Goal: Information Seeking & Learning: Check status

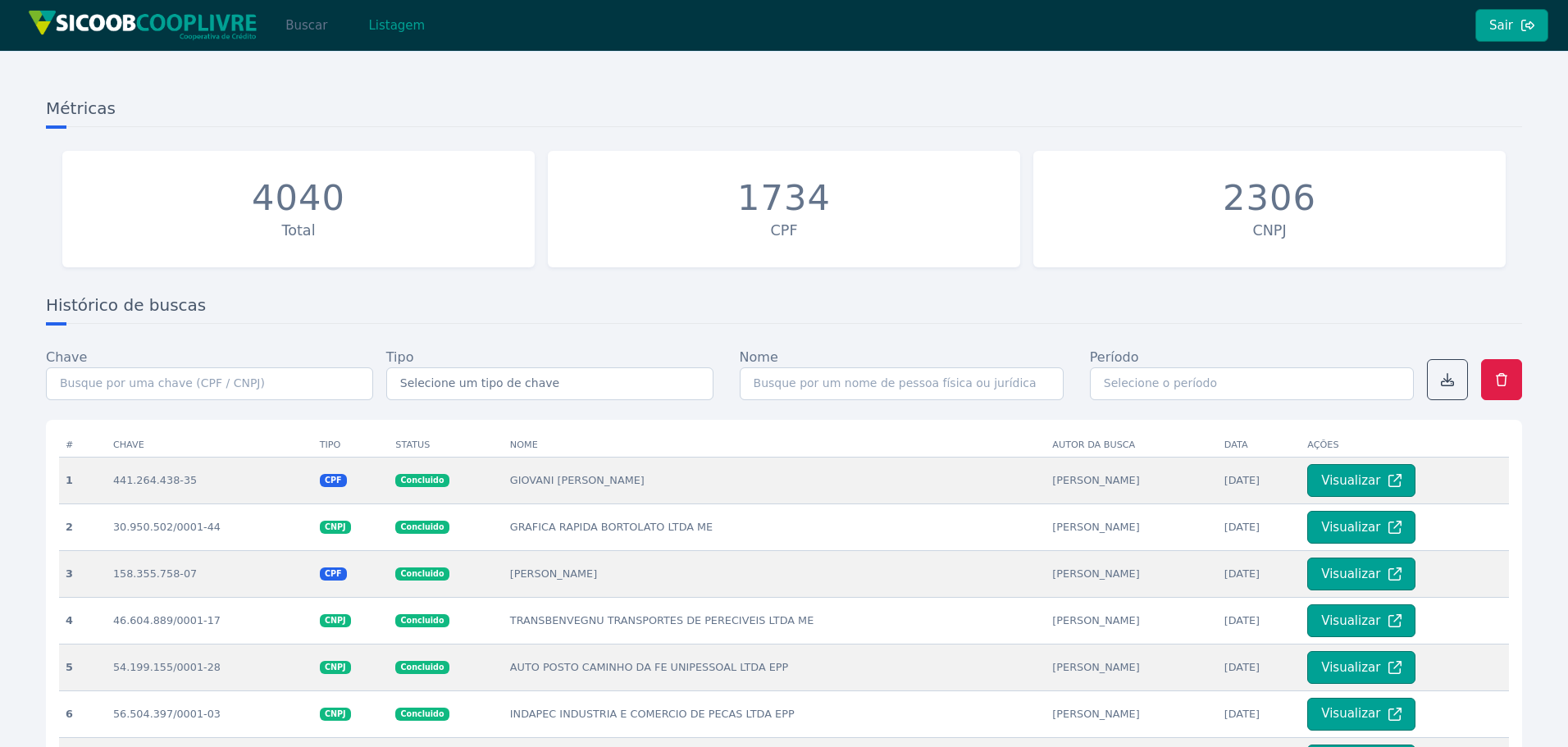
click at [314, 28] on button "Buscar" at bounding box center [306, 25] width 69 height 33
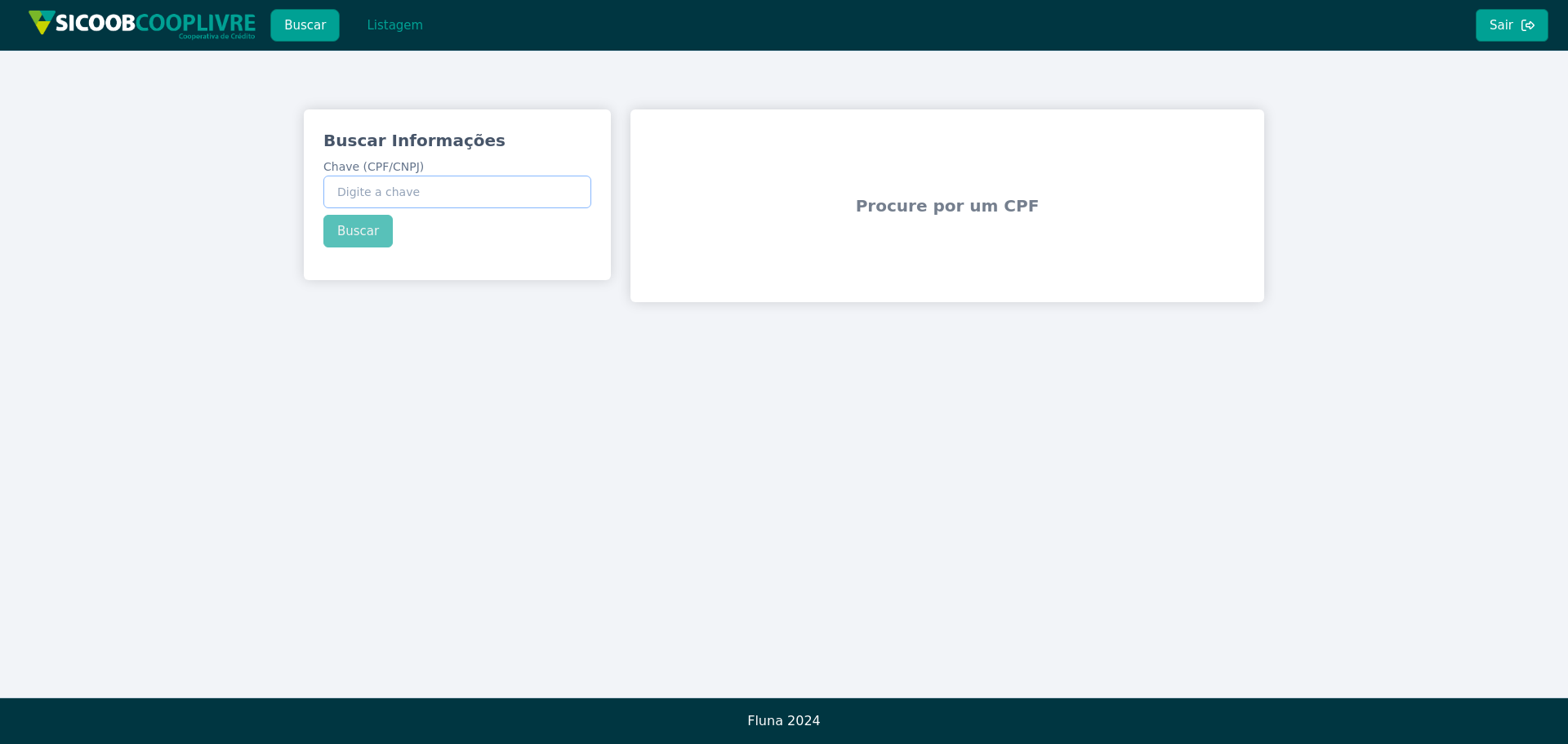
click at [450, 193] on input "Chave (CPF/CNPJ)" at bounding box center [457, 192] width 268 height 33
paste input "05.627.693/0001-60"
type input "05.627.693/0001-60"
click at [369, 228] on button "Buscar" at bounding box center [358, 231] width 69 height 33
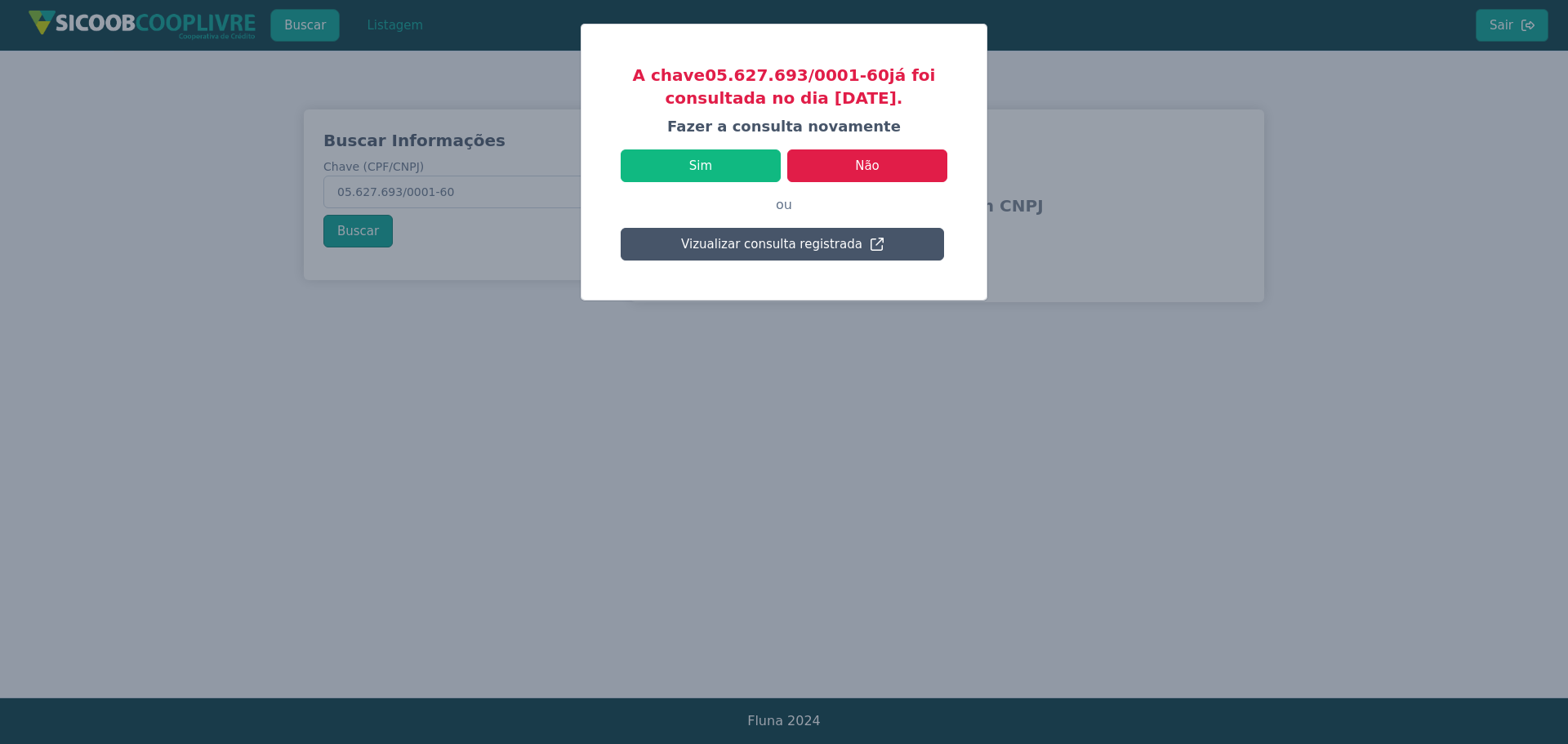
click at [722, 183] on p "ou" at bounding box center [784, 204] width 327 height 46
click at [730, 173] on button "Sim" at bounding box center [701, 165] width 160 height 33
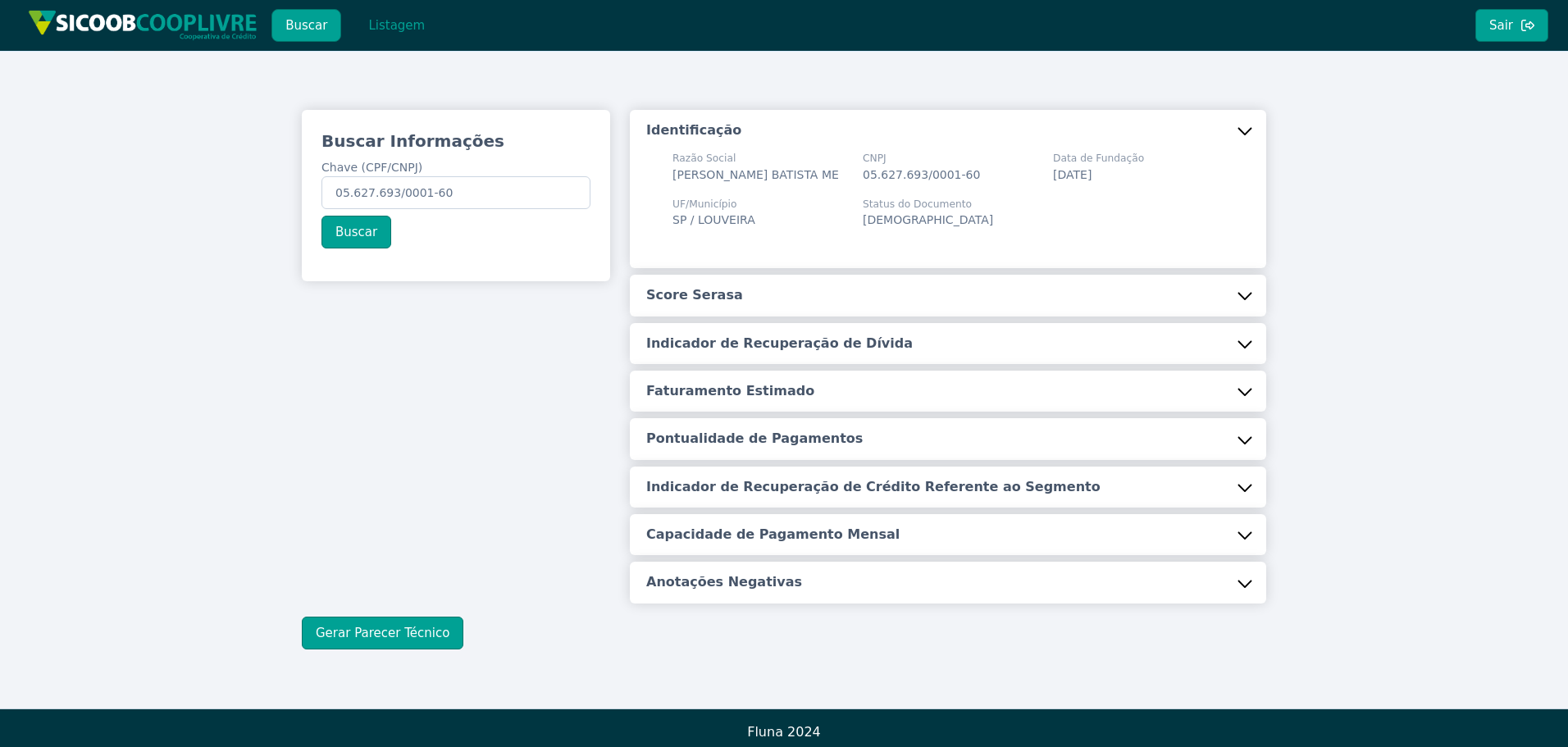
click at [723, 295] on button "Score Serasa" at bounding box center [948, 295] width 636 height 41
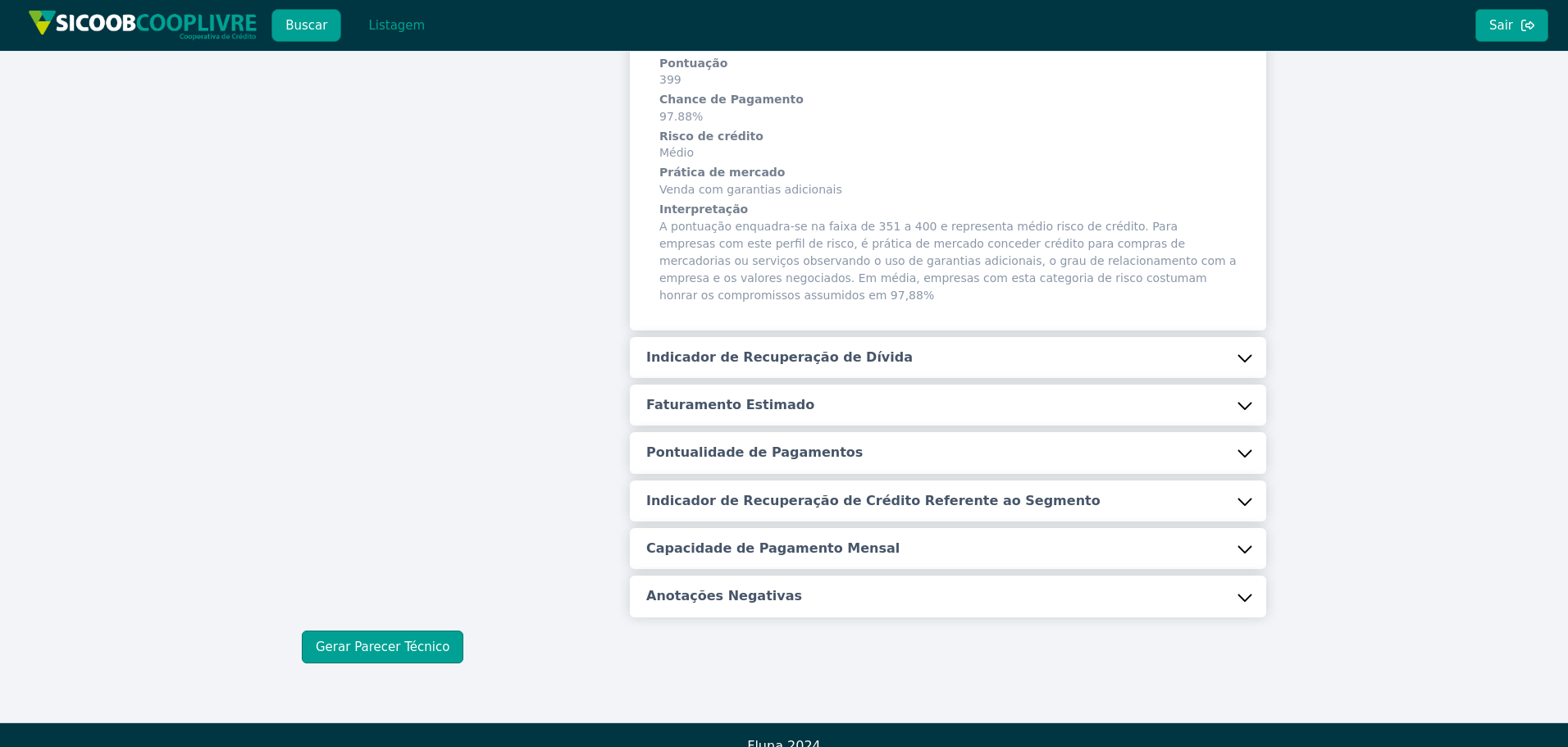
scroll to position [269, 0]
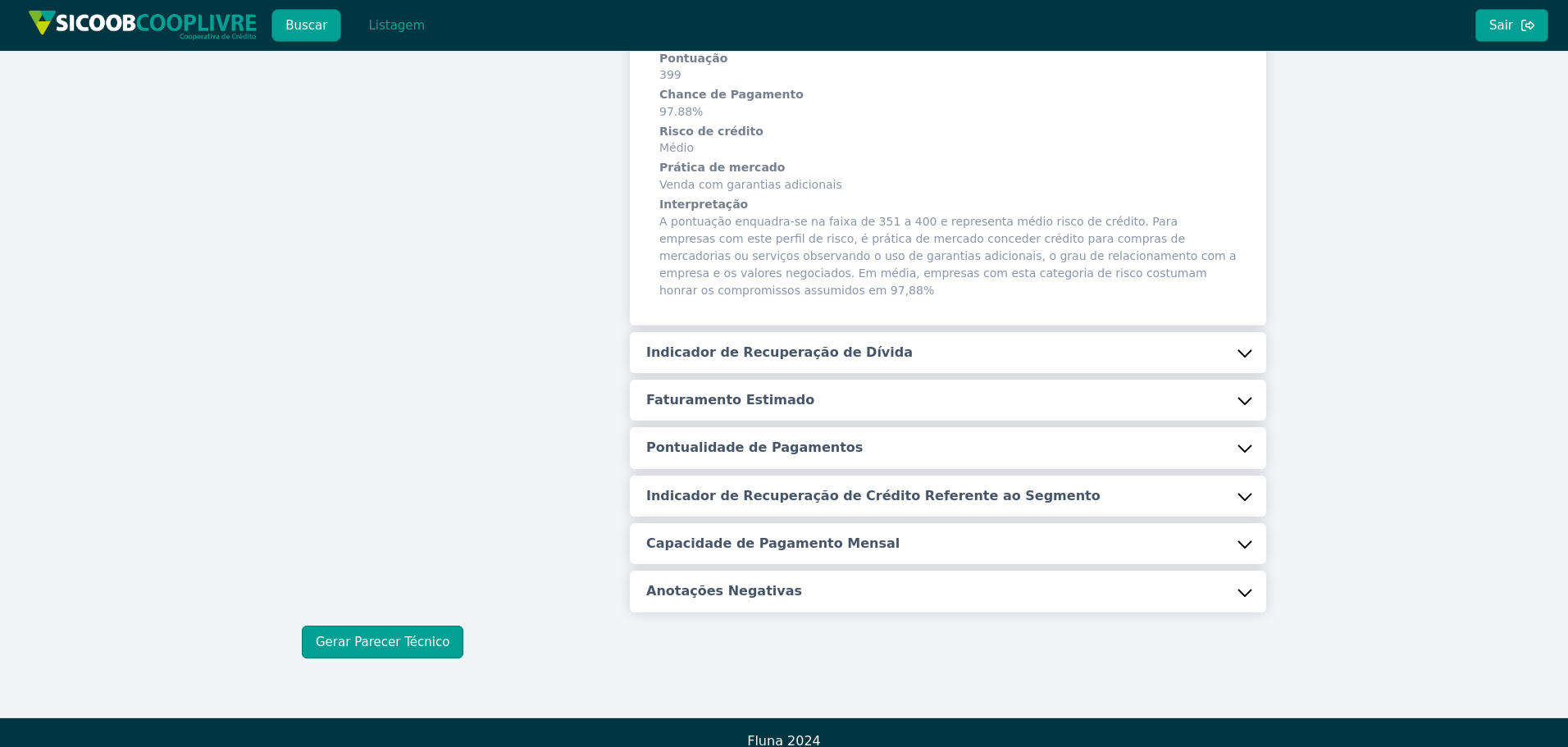
click at [715, 343] on h5 "Indicador de Recuperação de Dívida" at bounding box center [779, 353] width 266 height 18
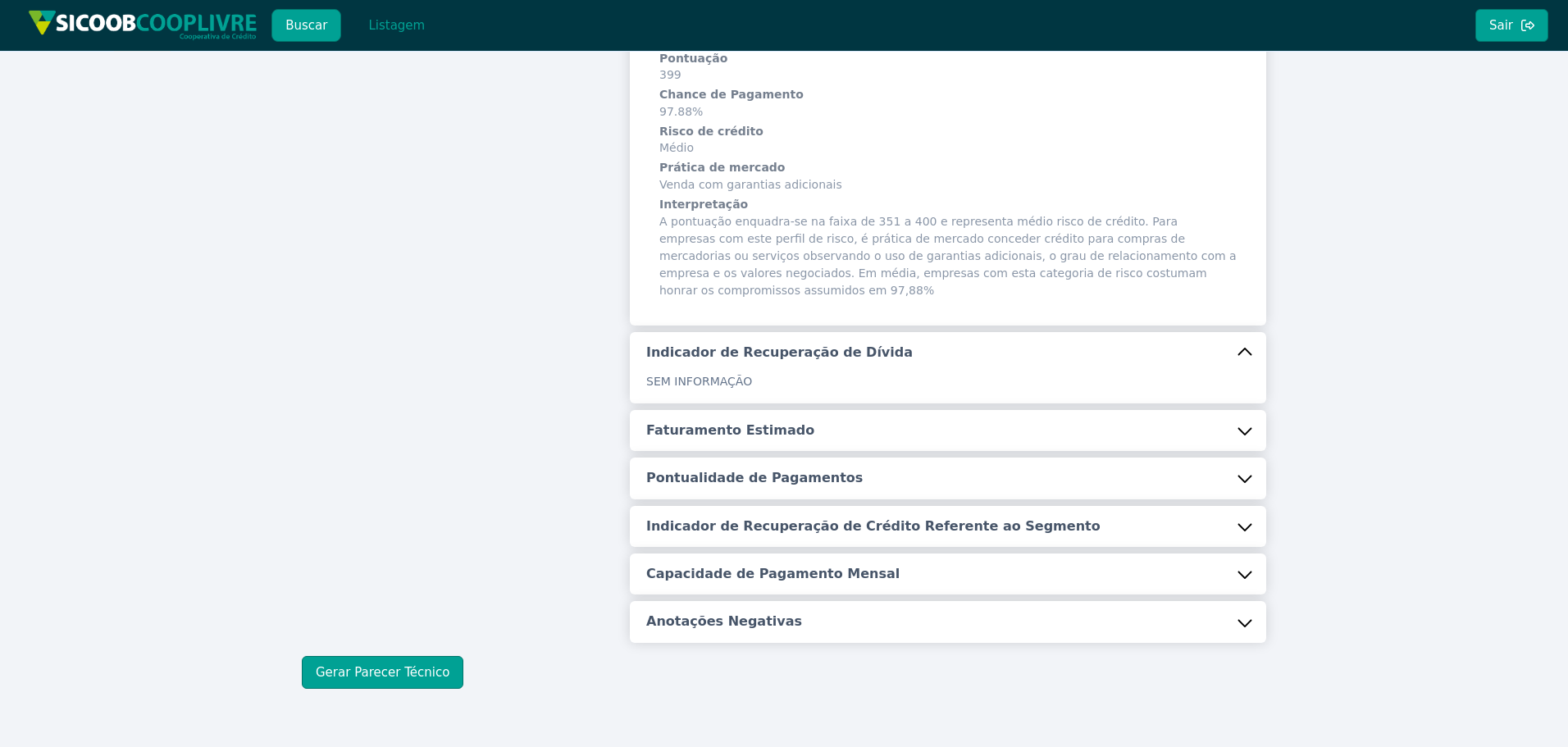
click at [715, 421] on h5 "Faturamento Estimado" at bounding box center [730, 430] width 168 height 18
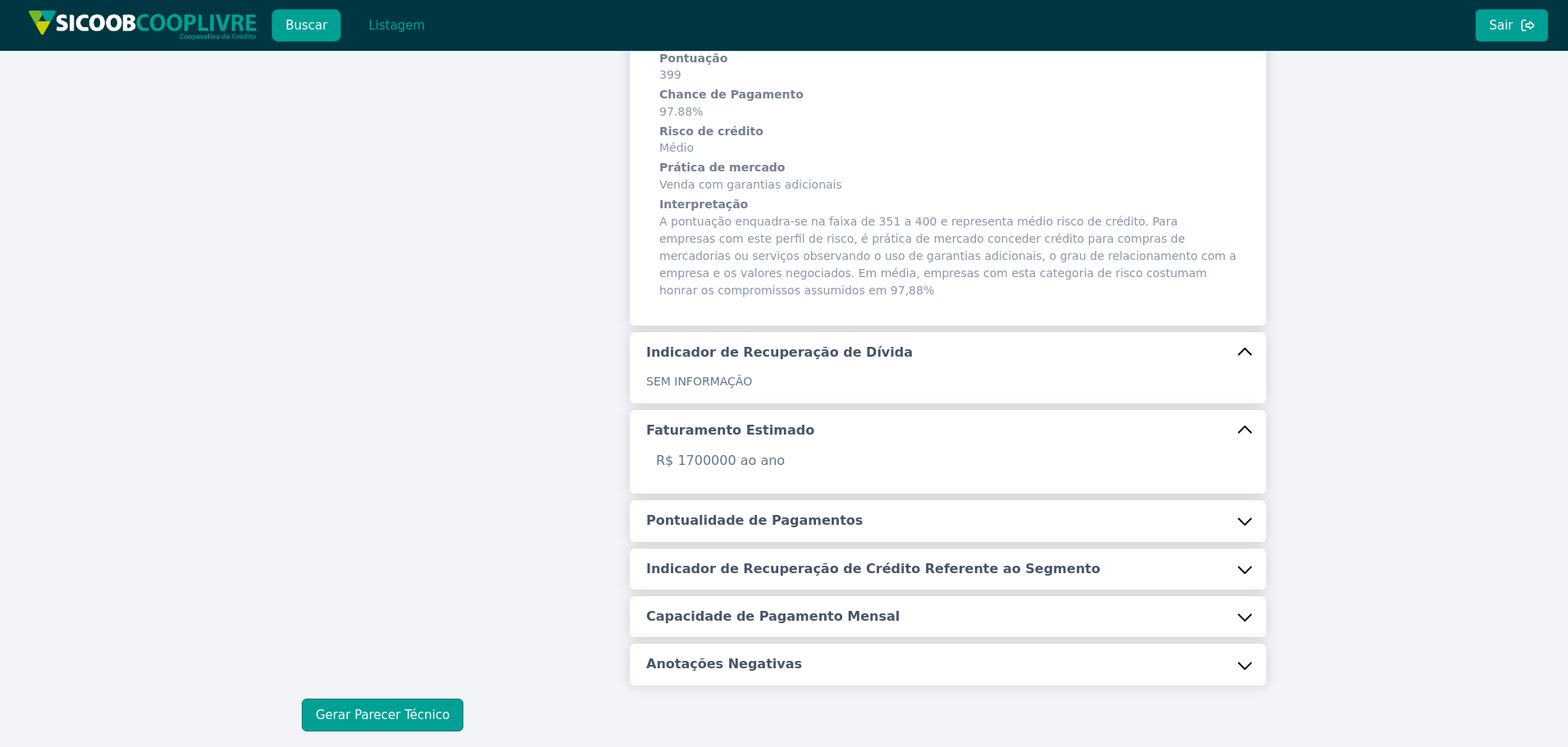
click at [750, 513] on button "Pontualidade de Pagamentos" at bounding box center [948, 520] width 636 height 41
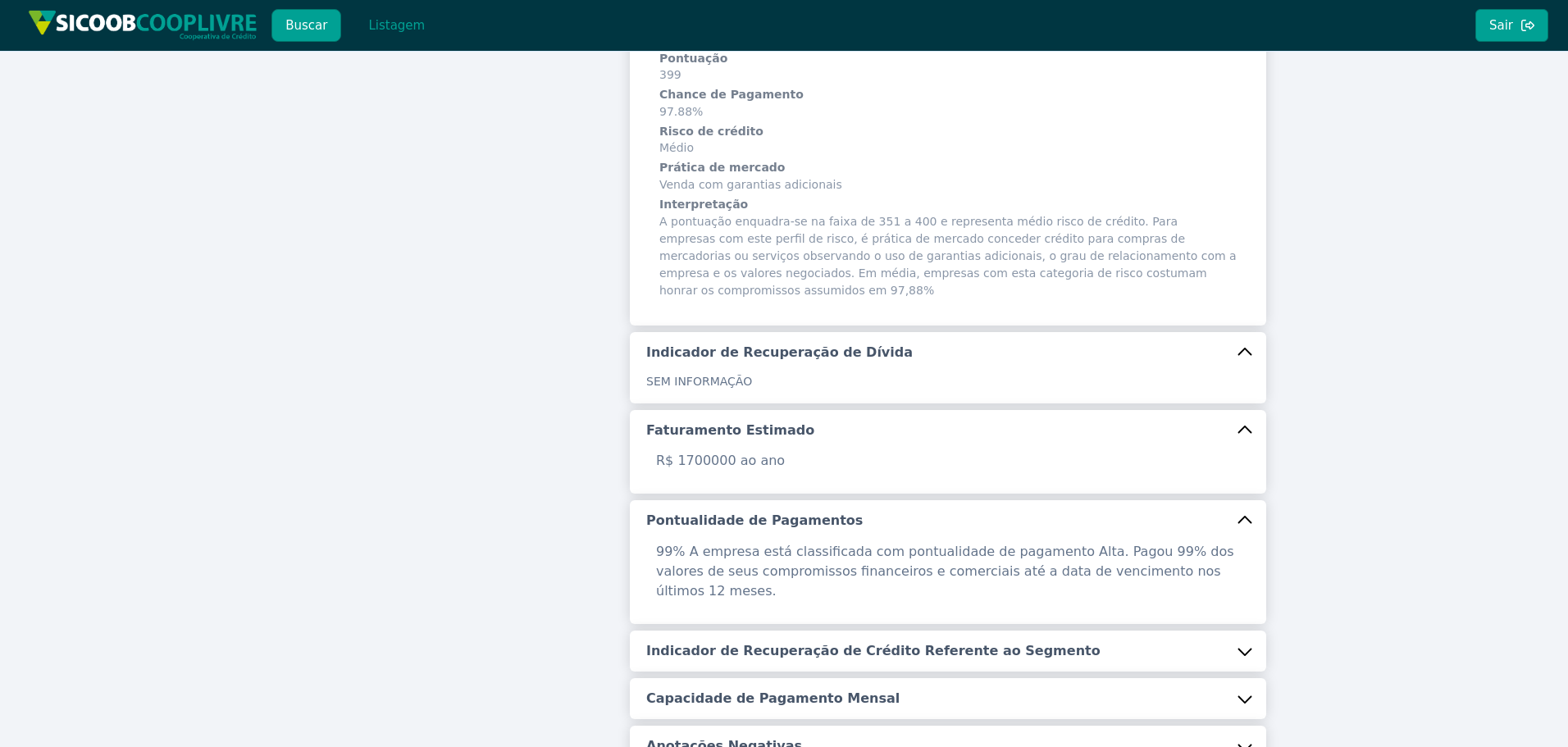
drag, startPoint x: 783, startPoint y: 616, endPoint x: 450, endPoint y: 390, distance: 402.4
click at [784, 642] on h5 "Indicador de Recuperação de Crédito Referente ao Segmento" at bounding box center [873, 652] width 455 height 18
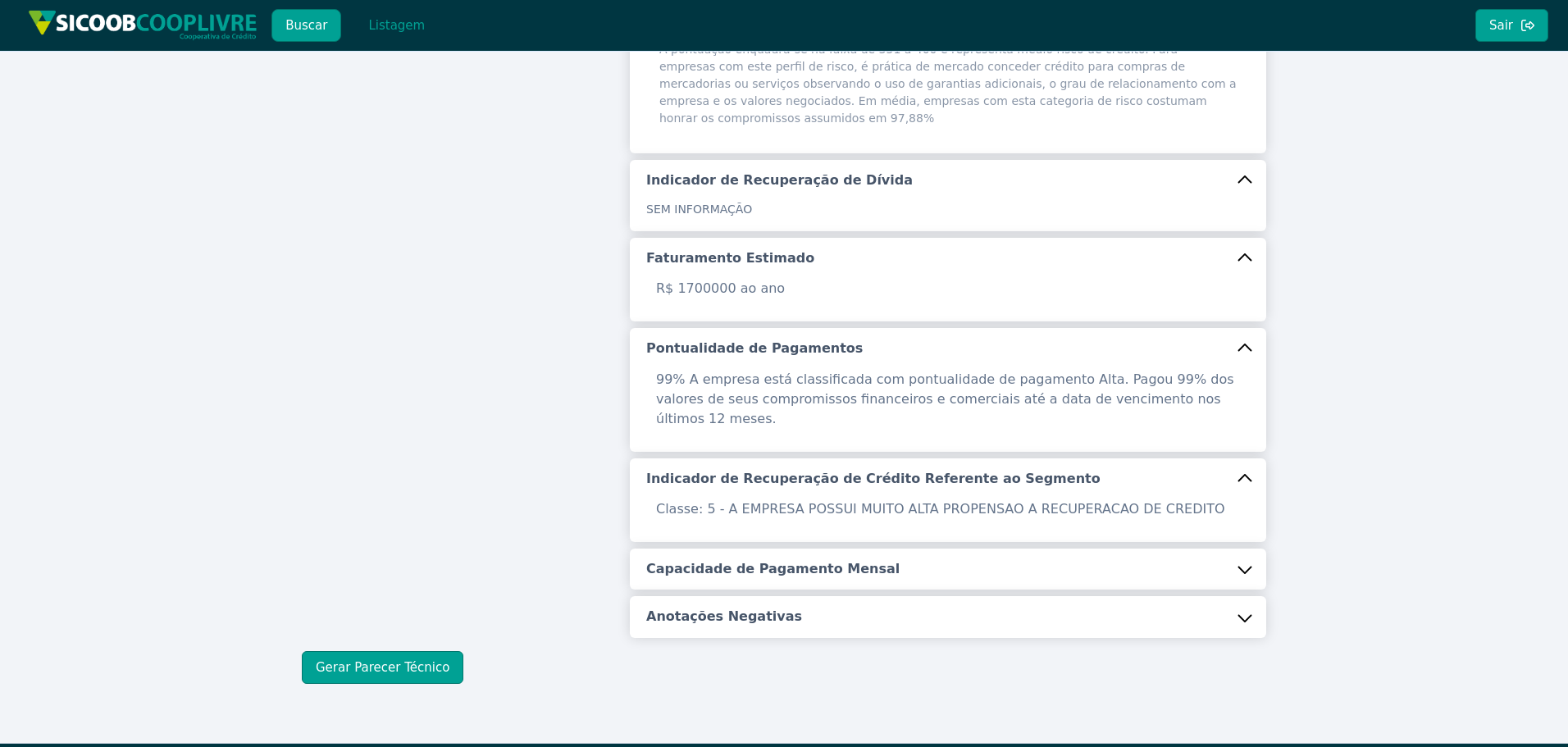
scroll to position [447, 0]
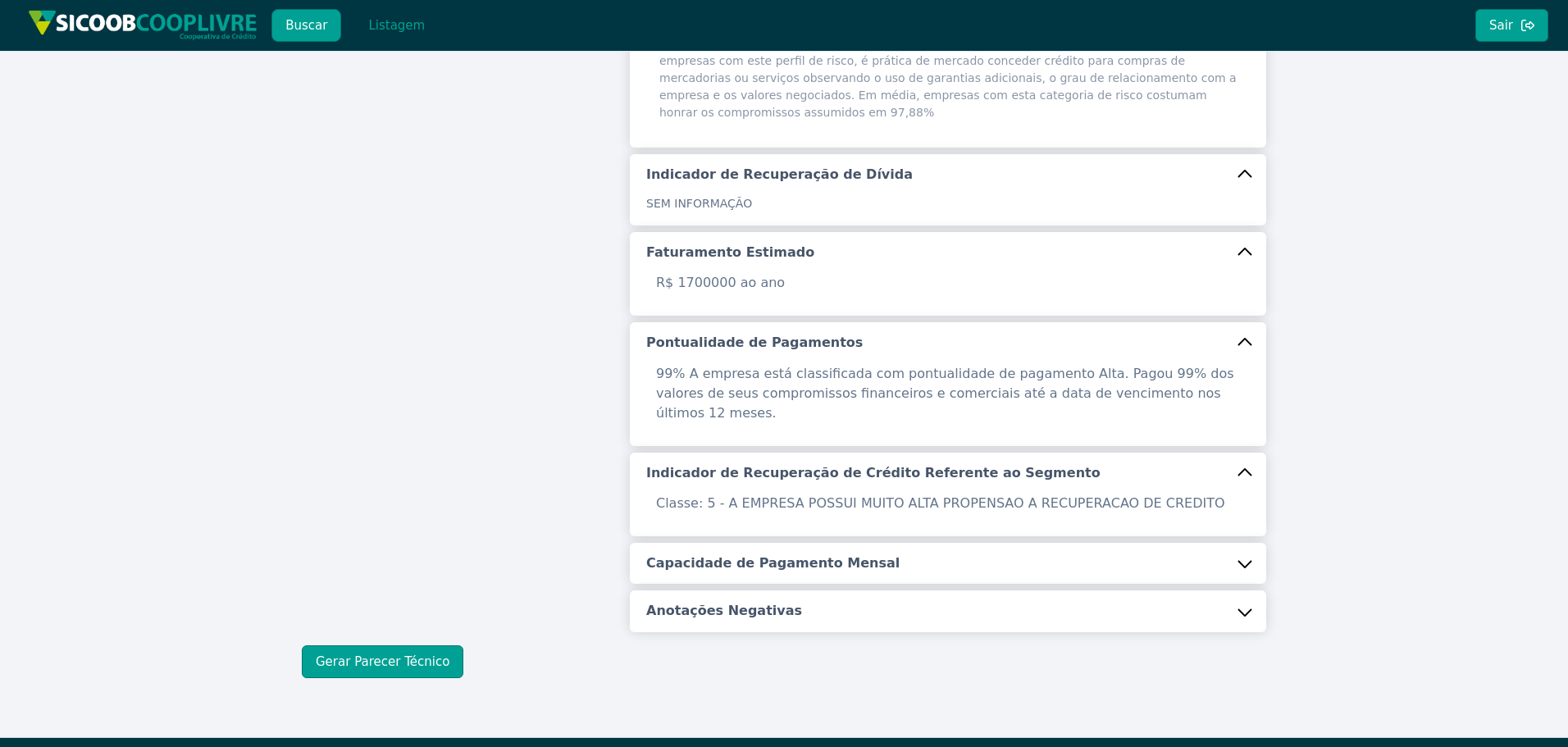
click at [709, 554] on h5 "Capacidade de Pagamento Mensal" at bounding box center [773, 564] width 254 height 18
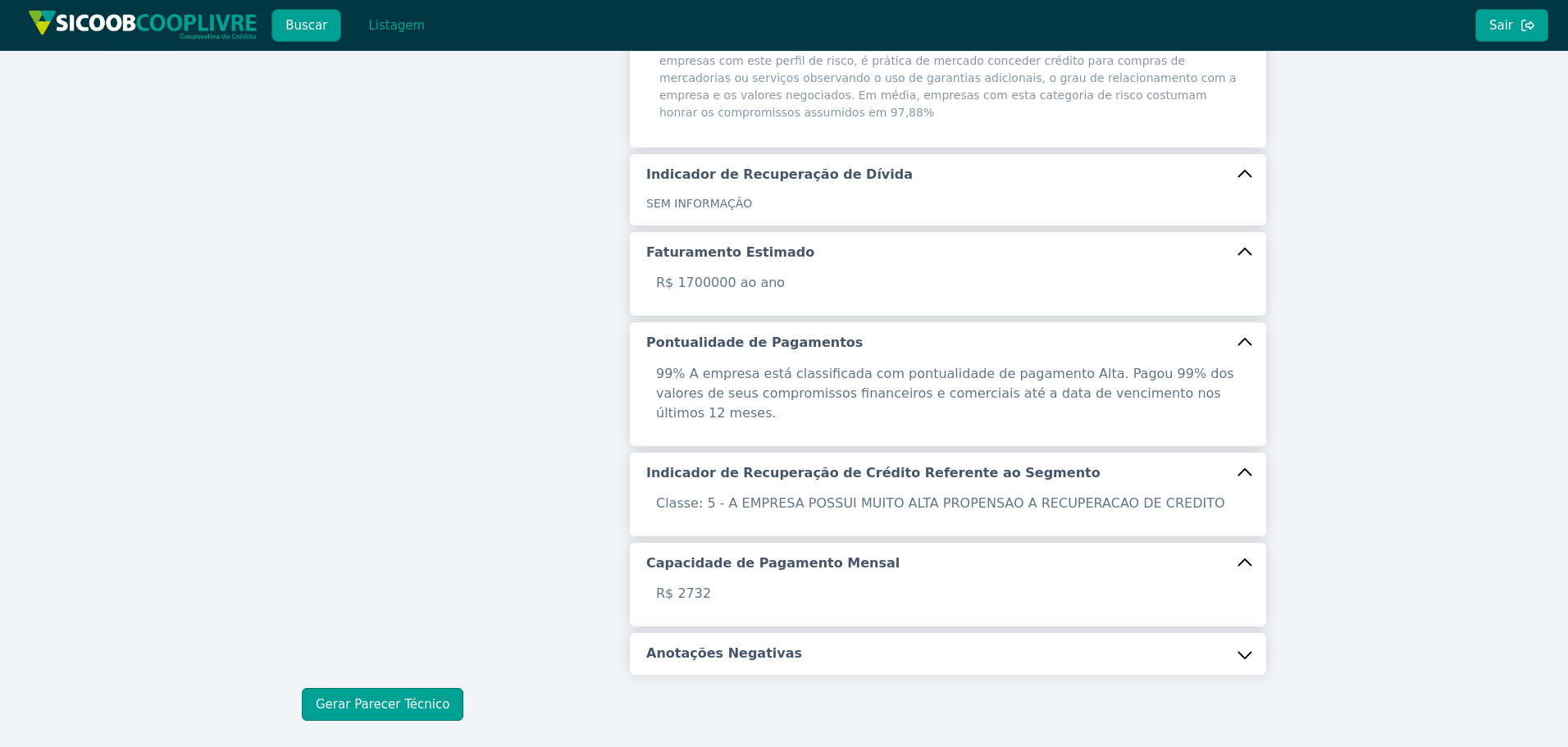
click at [712, 633] on button "Anotações Negativas" at bounding box center [948, 653] width 636 height 41
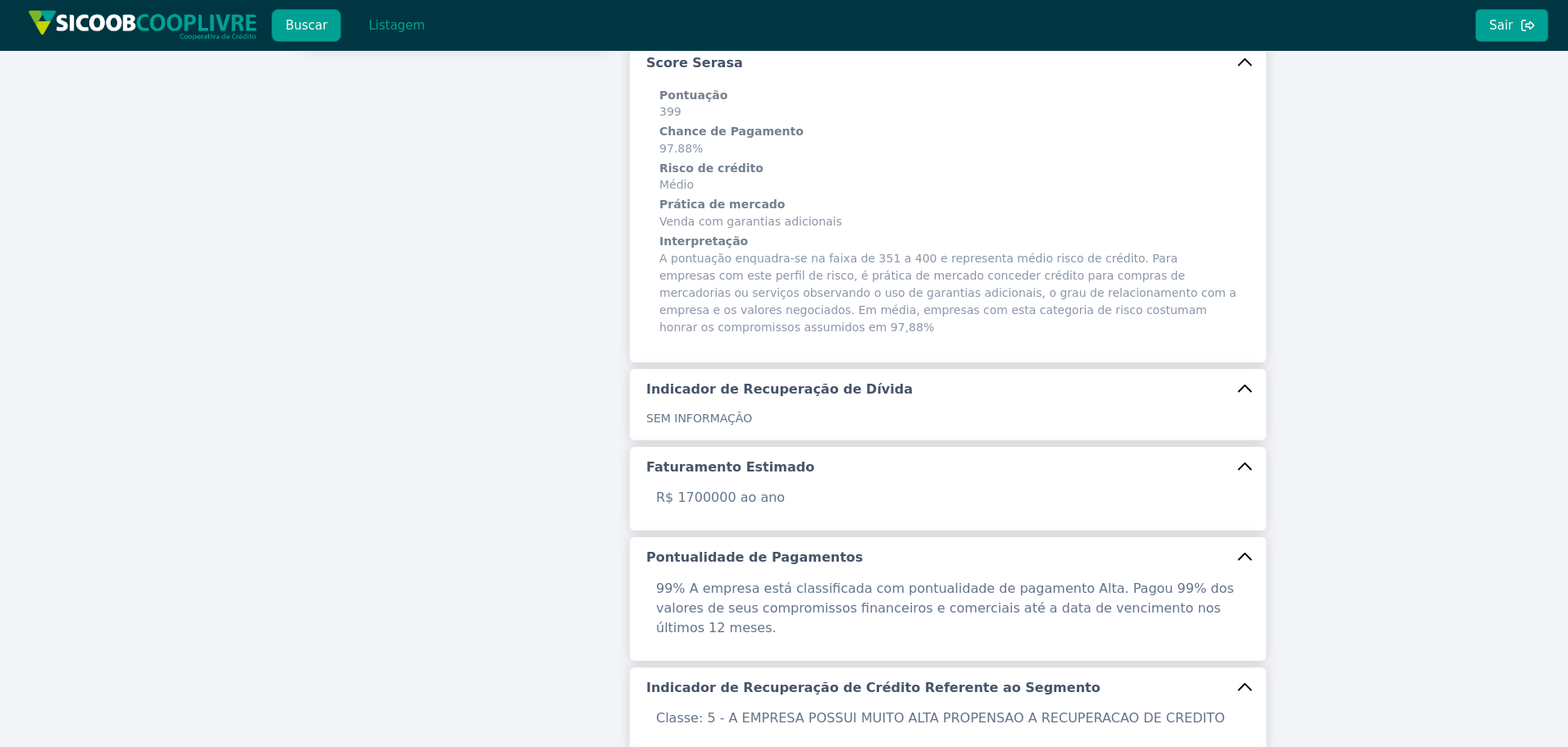
scroll to position [519, 0]
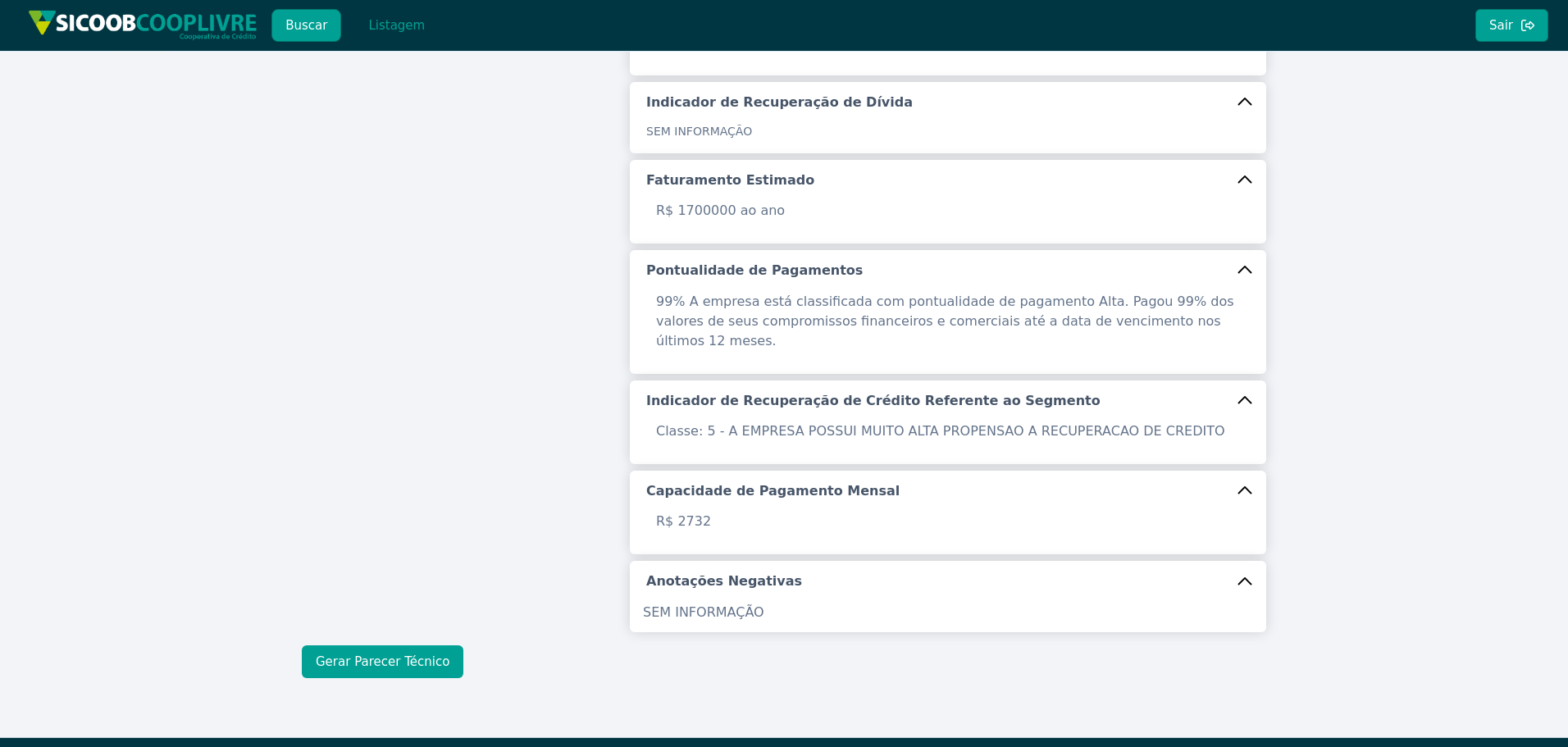
click at [390, 646] on button "Gerar Parecer Técnico" at bounding box center [382, 662] width 162 height 33
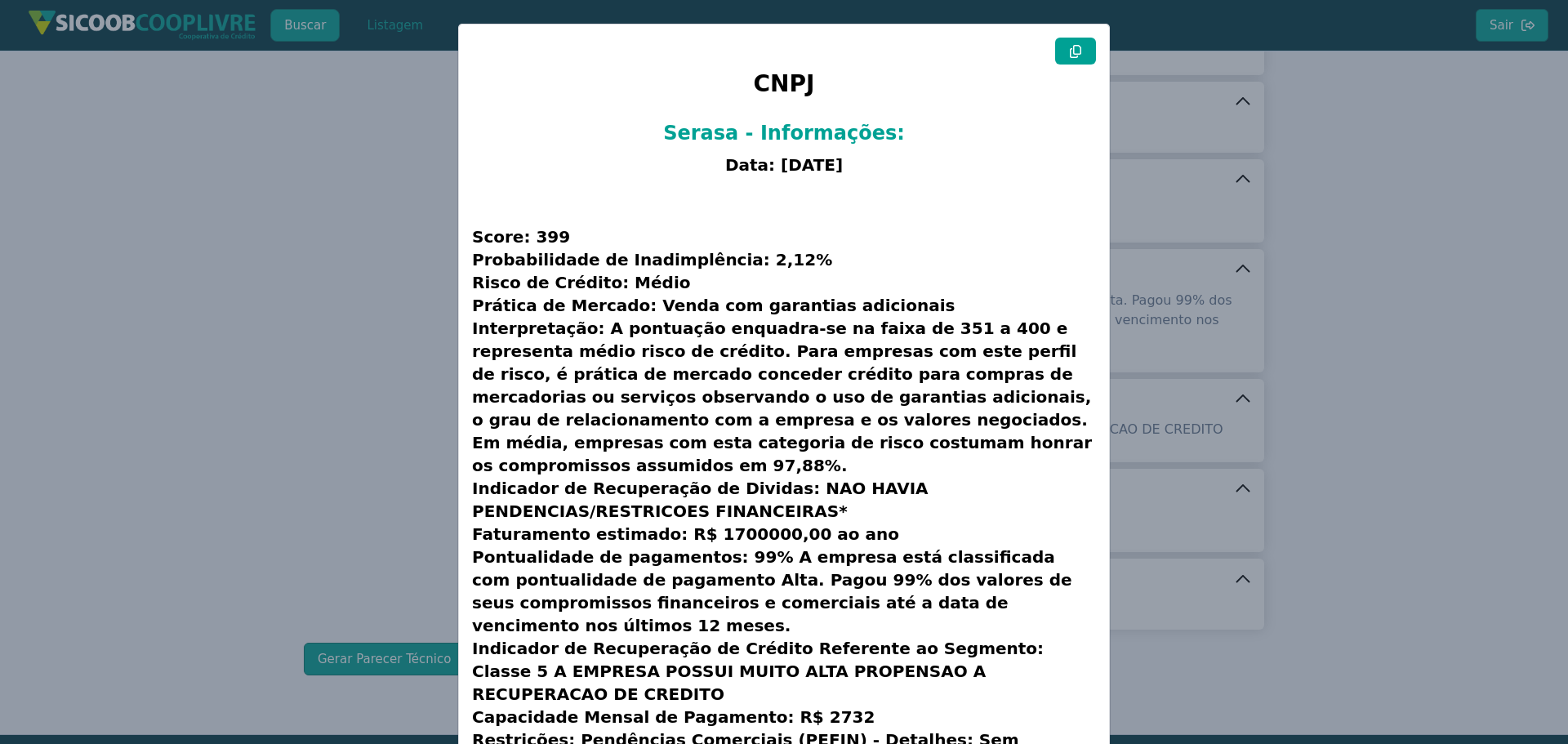
click at [1074, 49] on icon at bounding box center [1076, 52] width 13 height 13
click at [366, 233] on modal-container "CNPJ Serasa - Informações: Data: [DATE] Score: 399 Probabilidade de Inadimplênc…" at bounding box center [784, 372] width 1568 height 744
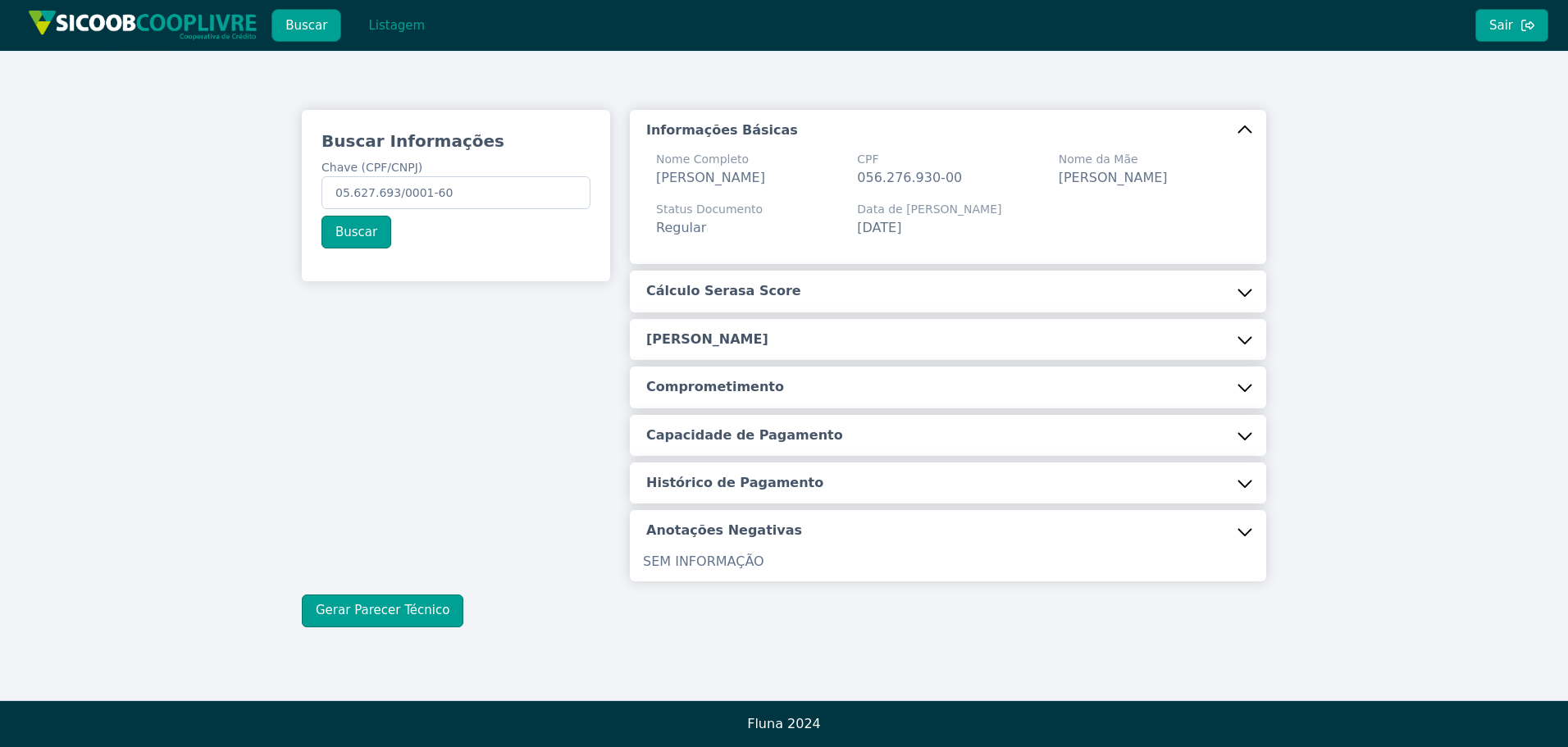
scroll to position [6, 0]
